Goal: Manage account settings

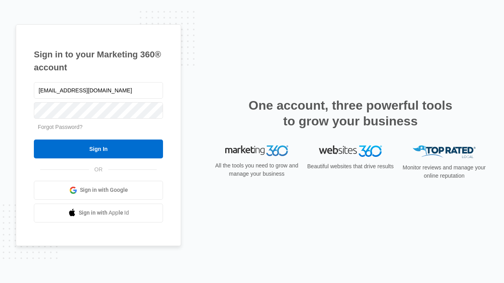
type input "[EMAIL_ADDRESS][DOMAIN_NAME]"
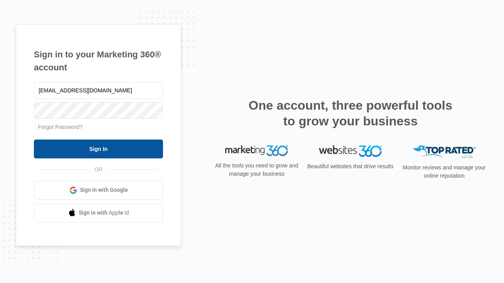
click at [98, 149] on input "Sign In" at bounding box center [98, 149] width 129 height 19
